Goal: Task Accomplishment & Management: Use online tool/utility

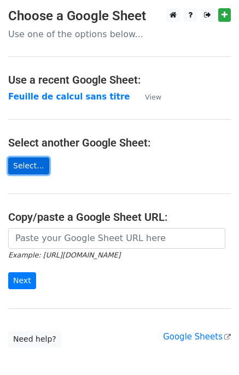
click at [33, 161] on link "Select..." at bounding box center [28, 166] width 41 height 17
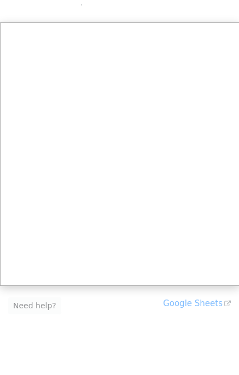
scroll to position [44, 0]
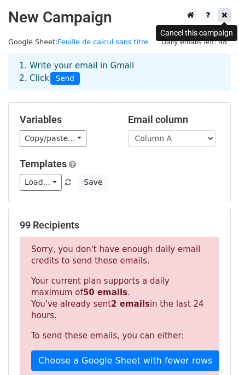
click at [222, 16] on icon at bounding box center [225, 15] width 6 height 8
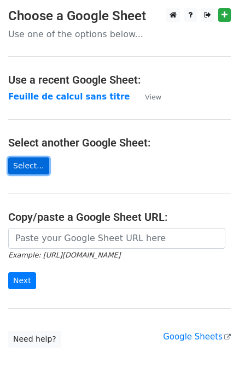
click at [30, 161] on link "Select..." at bounding box center [28, 166] width 41 height 17
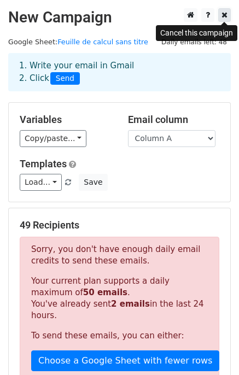
click at [225, 11] on link at bounding box center [224, 15] width 13 height 14
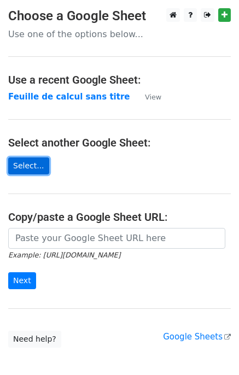
click at [27, 162] on link "Select..." at bounding box center [28, 166] width 41 height 17
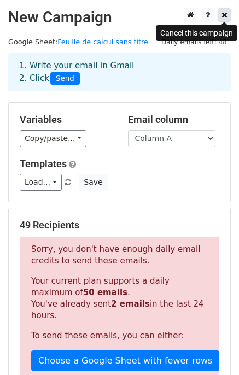
click at [224, 15] on icon at bounding box center [225, 15] width 6 height 8
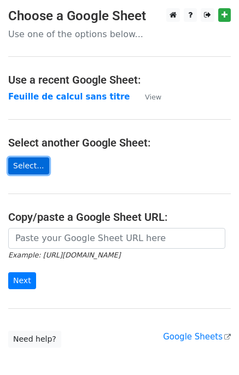
click at [31, 171] on link "Select..." at bounding box center [28, 166] width 41 height 17
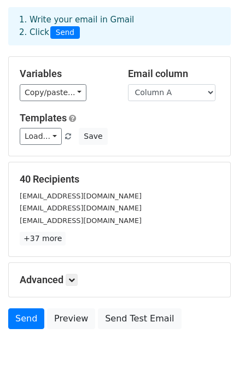
scroll to position [92, 0]
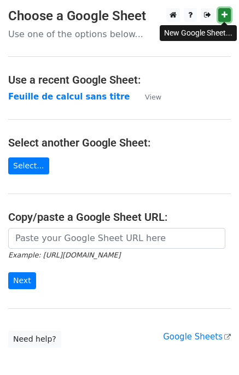
click at [221, 16] on link at bounding box center [224, 15] width 13 height 14
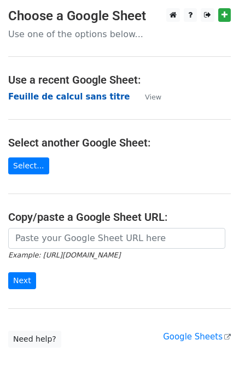
click at [75, 97] on strong "Feuille de calcul sans titre" at bounding box center [68, 97] width 121 height 10
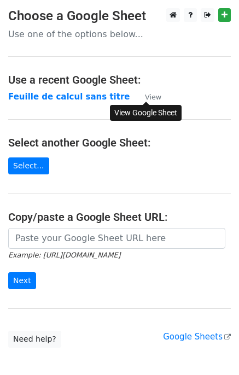
click at [152, 96] on small "View" at bounding box center [153, 97] width 16 height 8
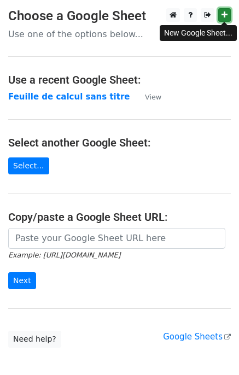
click at [225, 17] on icon at bounding box center [225, 15] width 6 height 8
click at [225, 15] on icon at bounding box center [225, 15] width 6 height 8
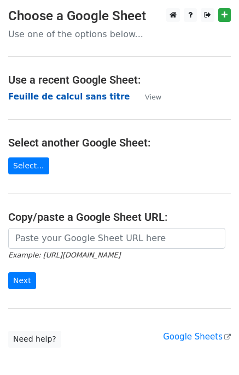
click at [72, 98] on strong "Feuille de calcul sans titre" at bounding box center [68, 97] width 121 height 10
